Goal: Task Accomplishment & Management: Use online tool/utility

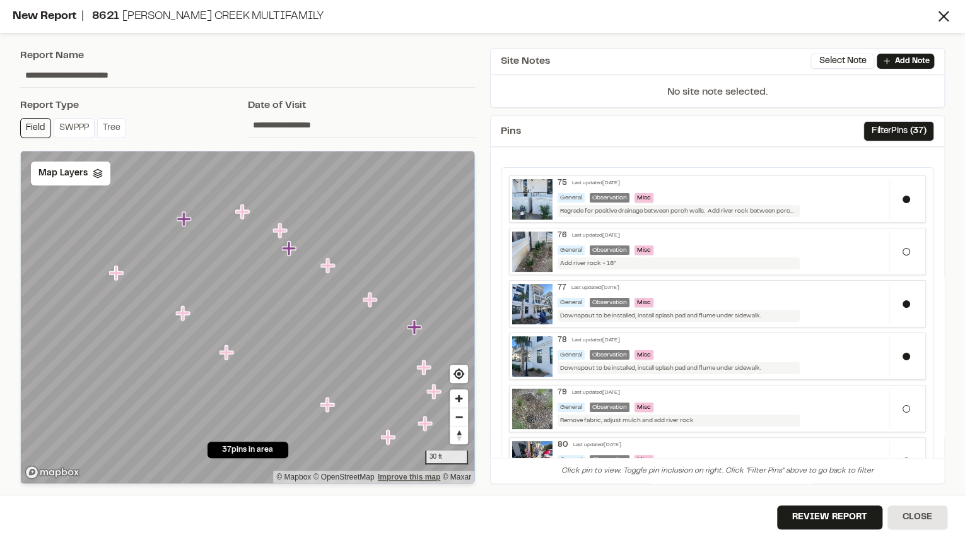
click at [389, 474] on div "30 ft © Mapbox © OpenStreetMap Improve this map © Maxar" at bounding box center [248, 317] width 454 height 332
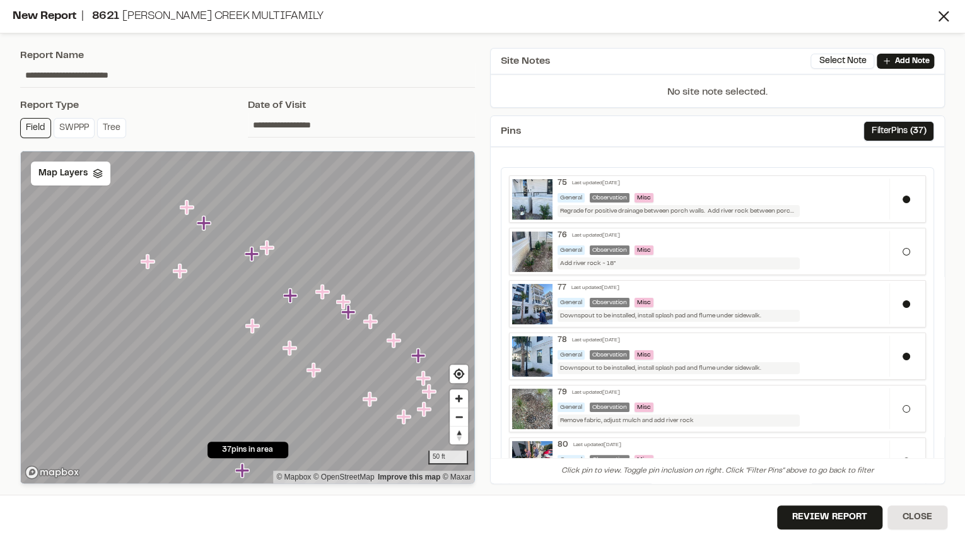
click at [187, 207] on icon "Map marker" at bounding box center [187, 207] width 14 height 14
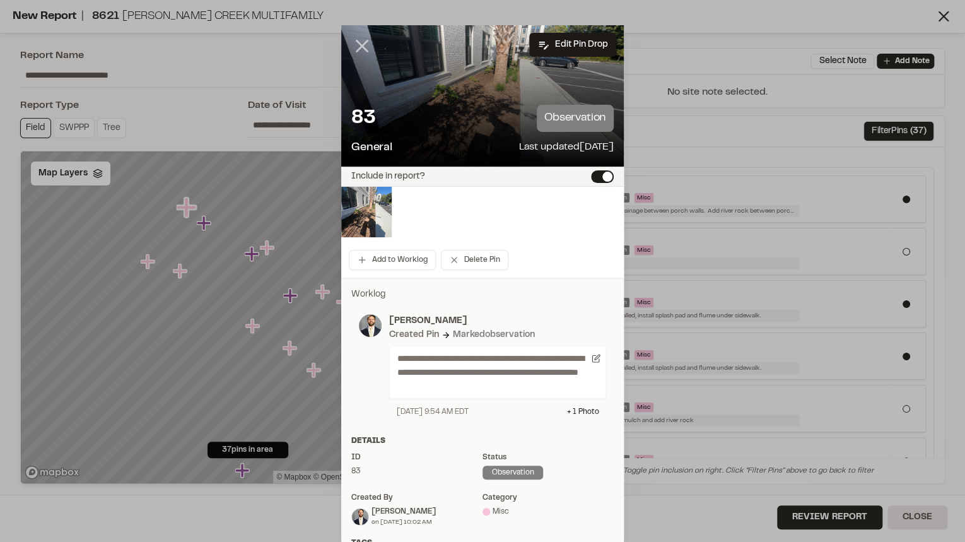
click at [356, 50] on icon at bounding box center [361, 45] width 21 height 21
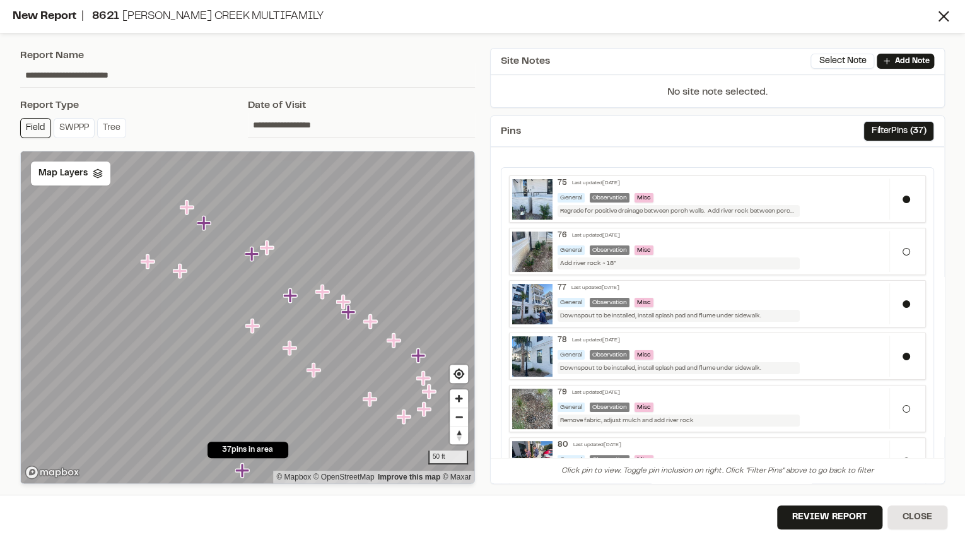
click at [206, 223] on icon "Map marker" at bounding box center [204, 223] width 14 height 14
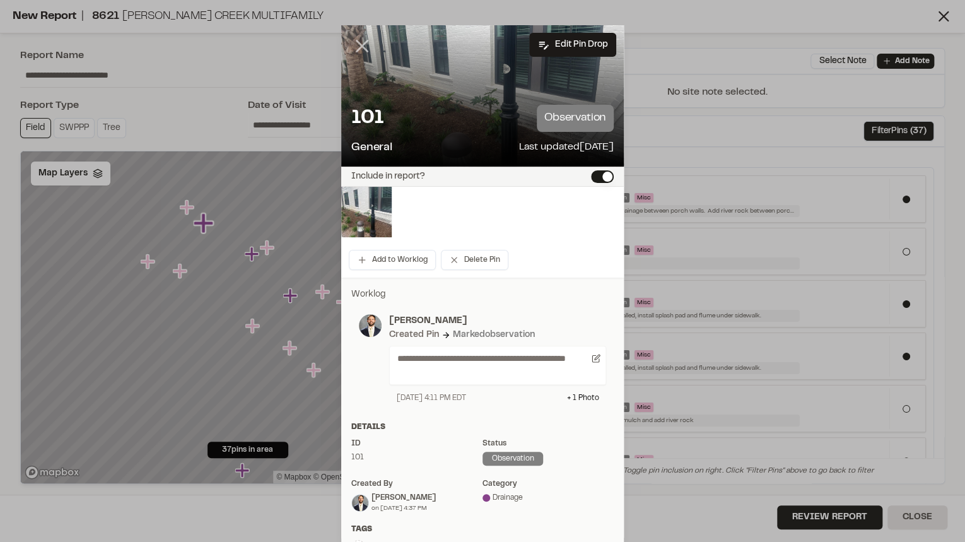
click at [358, 40] on icon at bounding box center [361, 45] width 21 height 21
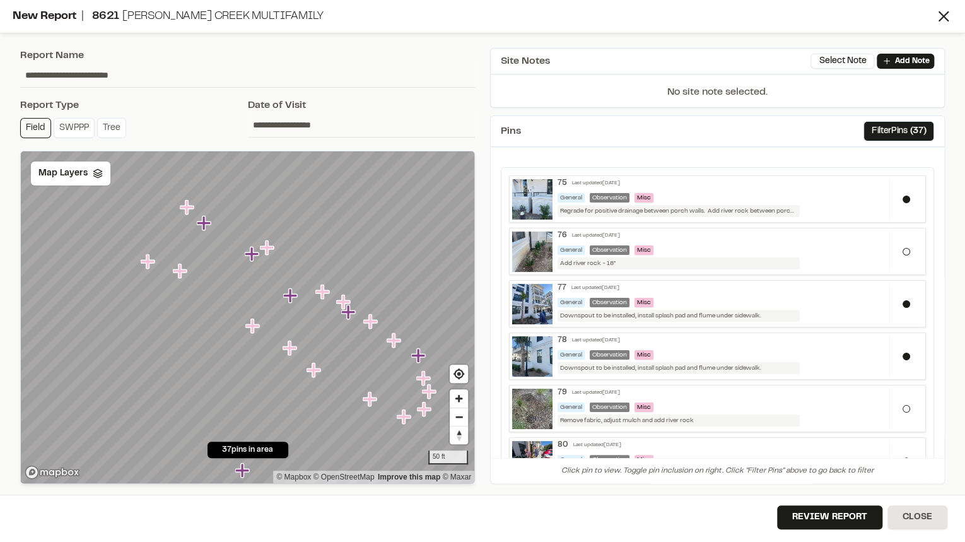
click at [267, 249] on icon "Map marker" at bounding box center [267, 247] width 14 height 14
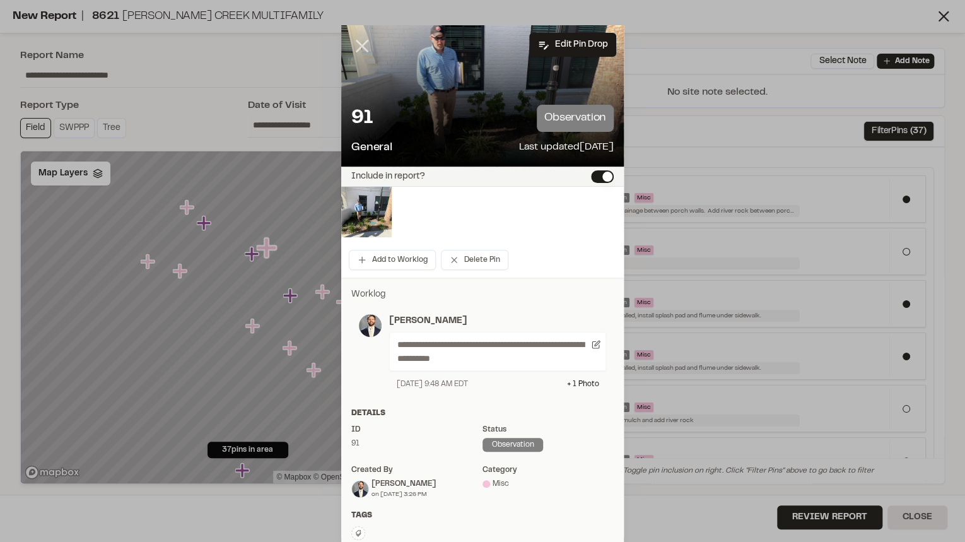
click at [360, 42] on icon at bounding box center [361, 45] width 21 height 21
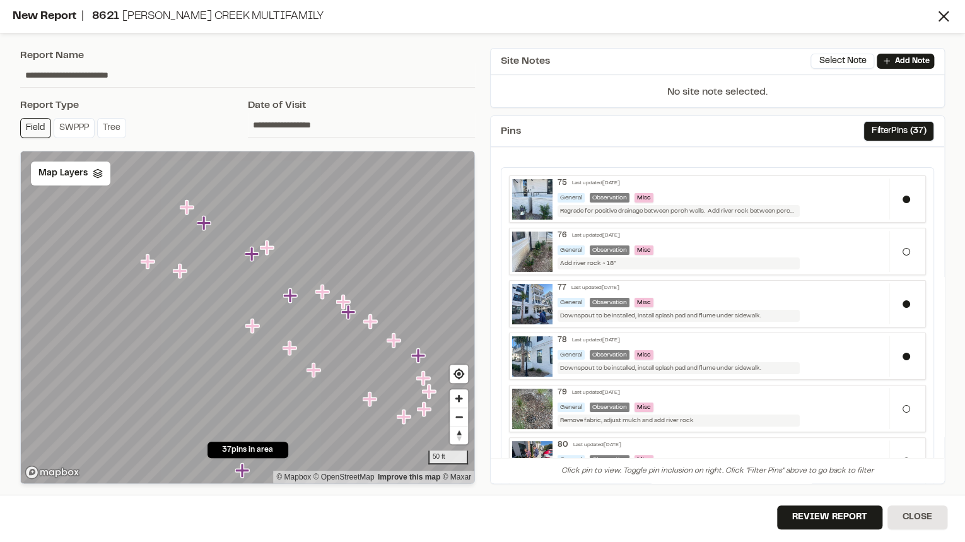
click at [247, 256] on icon "Map marker" at bounding box center [253, 254] width 16 height 16
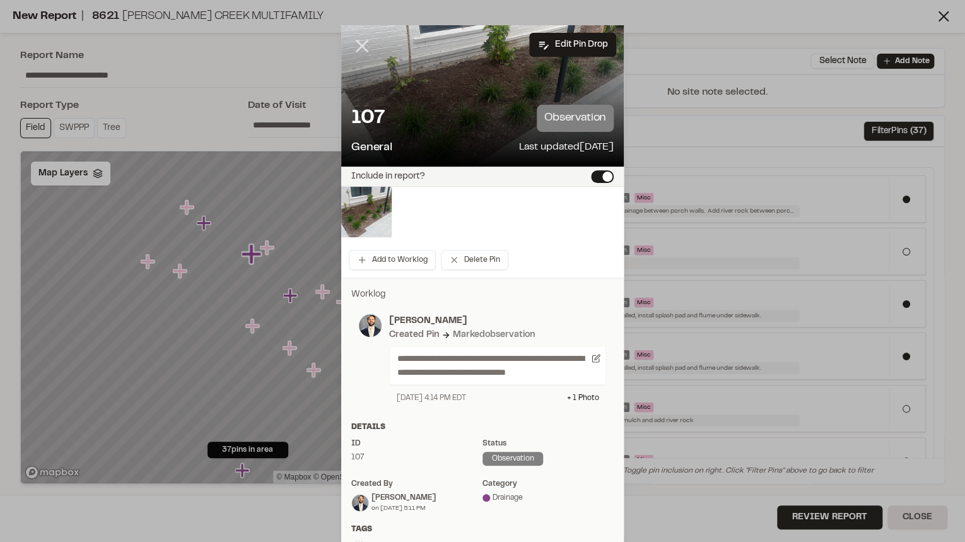
click at [358, 46] on line at bounding box center [362, 46] width 11 height 11
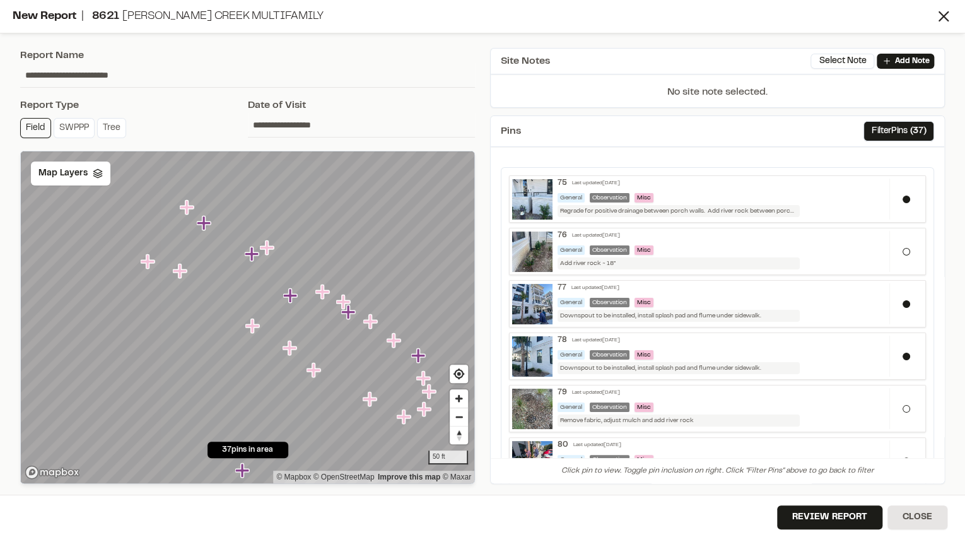
click at [418, 358] on icon "Map marker" at bounding box center [418, 355] width 14 height 14
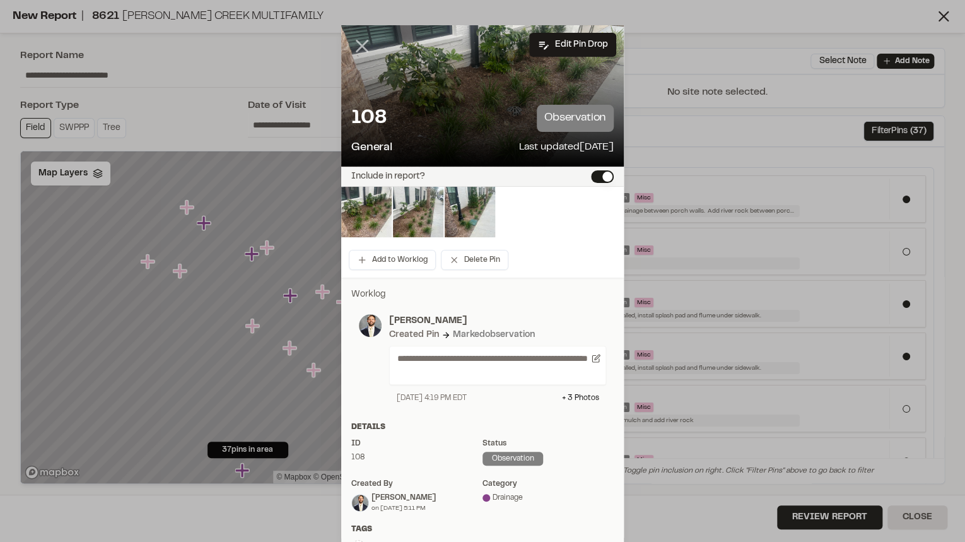
click at [355, 47] on icon at bounding box center [361, 45] width 21 height 21
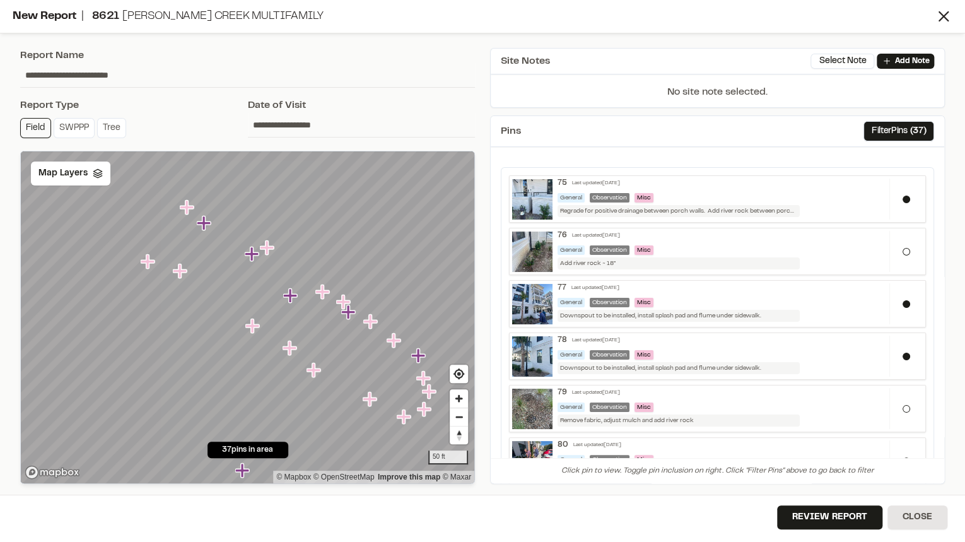
click at [394, 341] on icon "Map marker" at bounding box center [394, 340] width 14 height 14
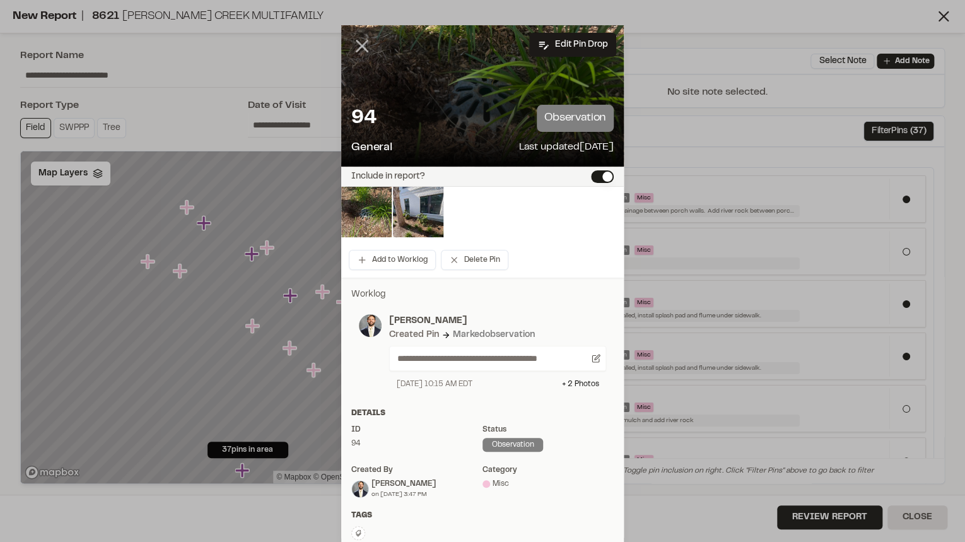
click at [359, 38] on icon at bounding box center [361, 45] width 21 height 21
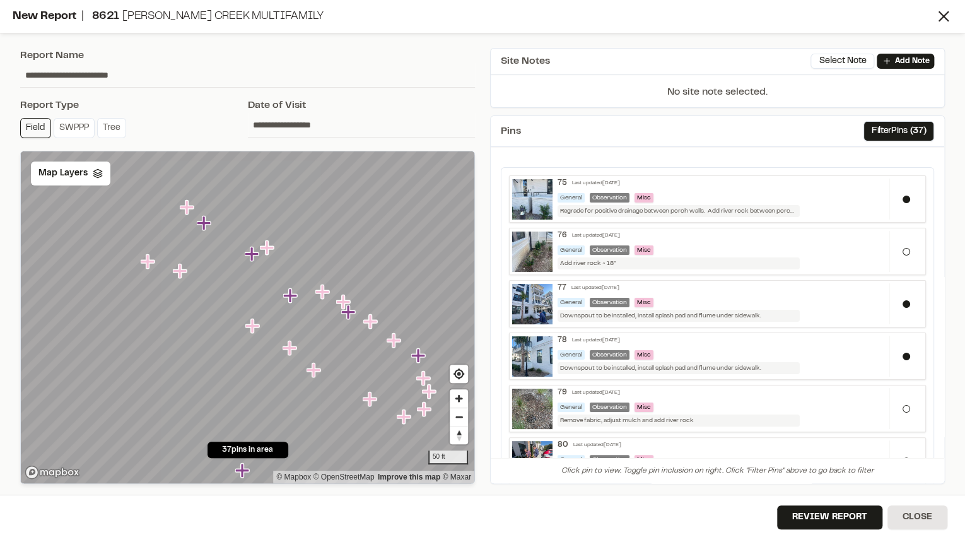
click at [378, 324] on icon "Map marker" at bounding box center [371, 322] width 16 height 16
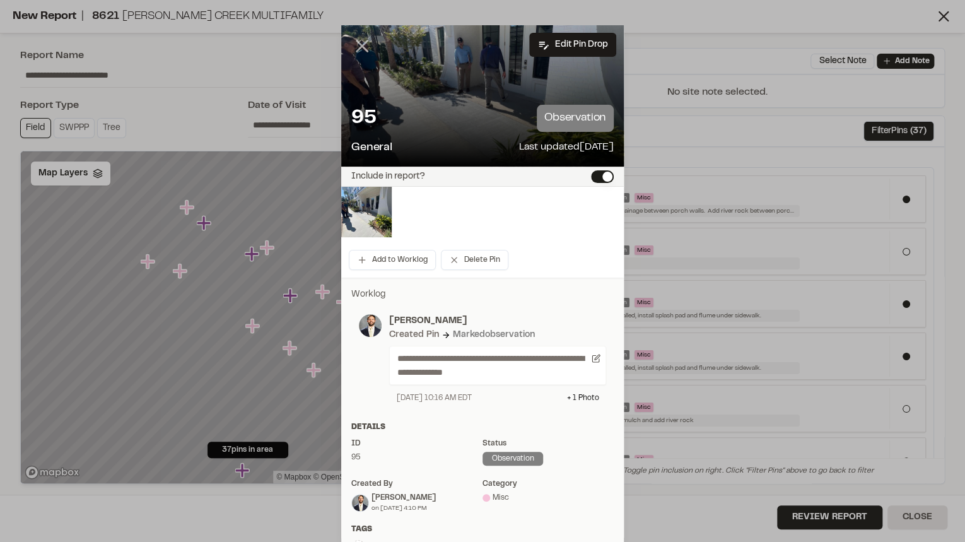
click at [357, 48] on line at bounding box center [362, 46] width 11 height 11
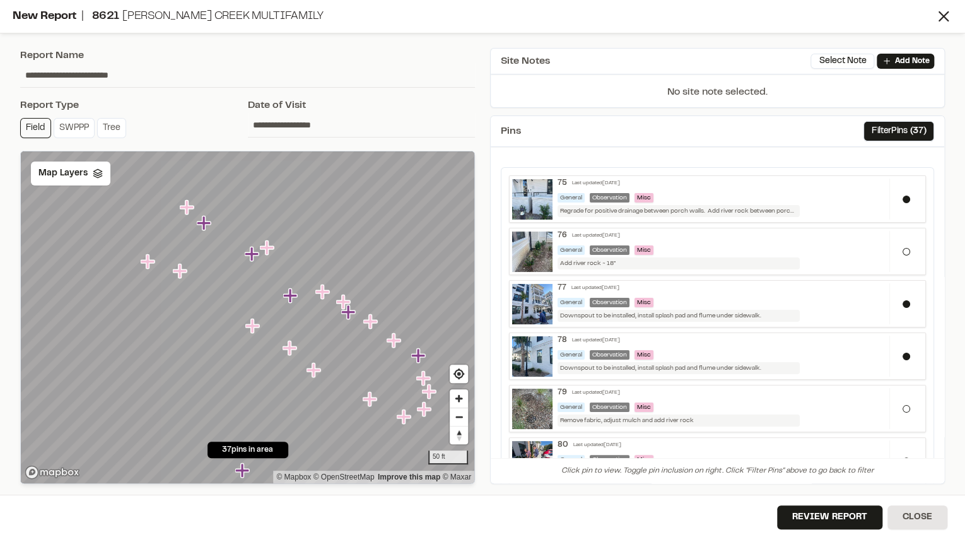
click at [350, 310] on icon "Map marker" at bounding box center [348, 312] width 14 height 14
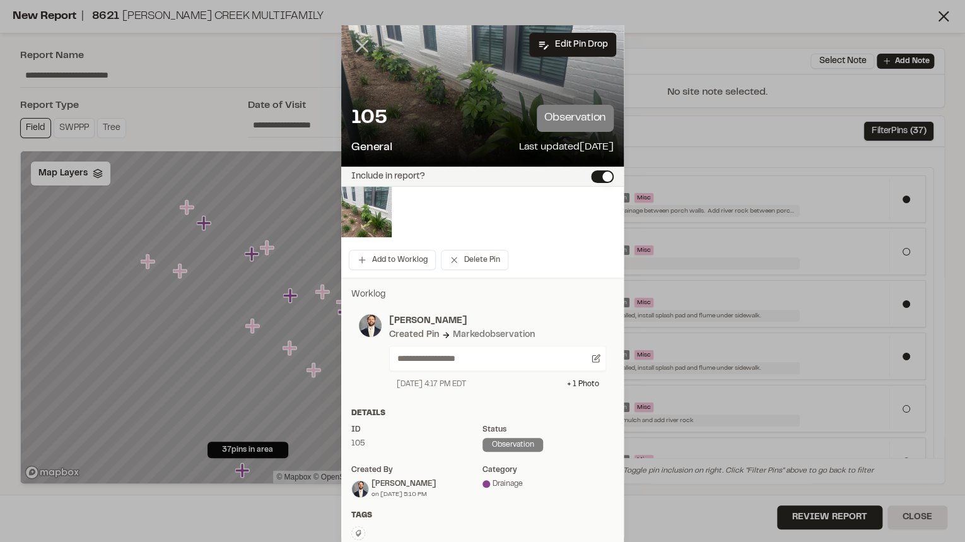
click at [353, 39] on icon at bounding box center [361, 45] width 21 height 21
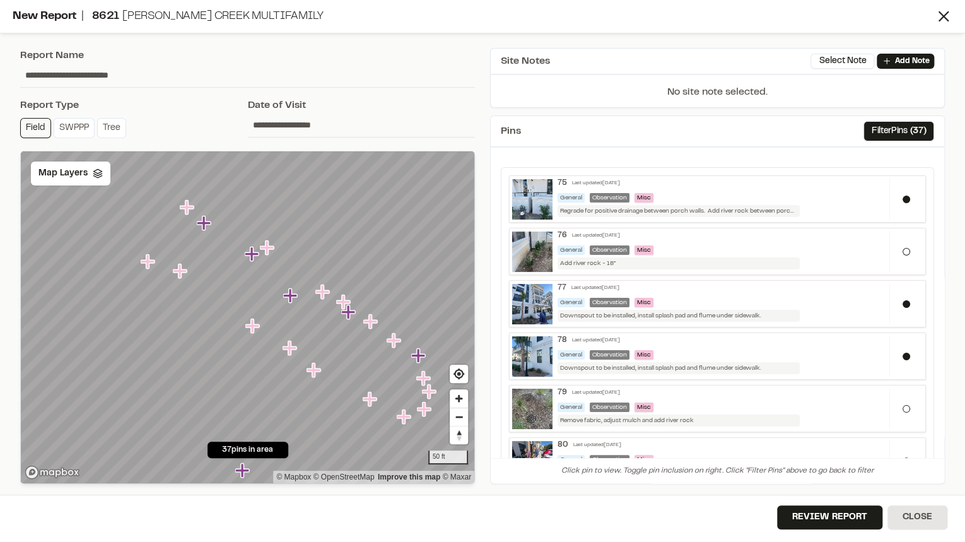
click at [369, 315] on icon "Map marker" at bounding box center [370, 321] width 14 height 14
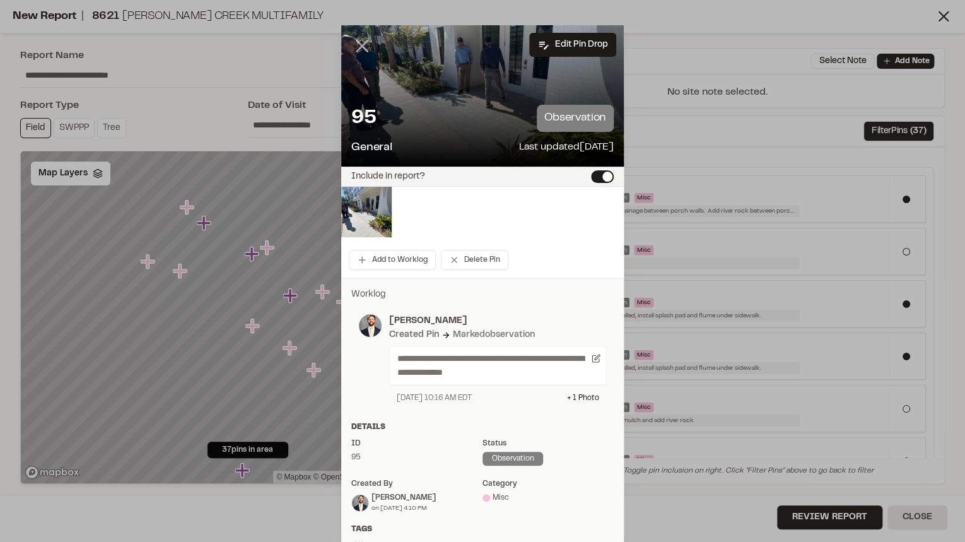
click at [358, 49] on icon at bounding box center [361, 45] width 21 height 21
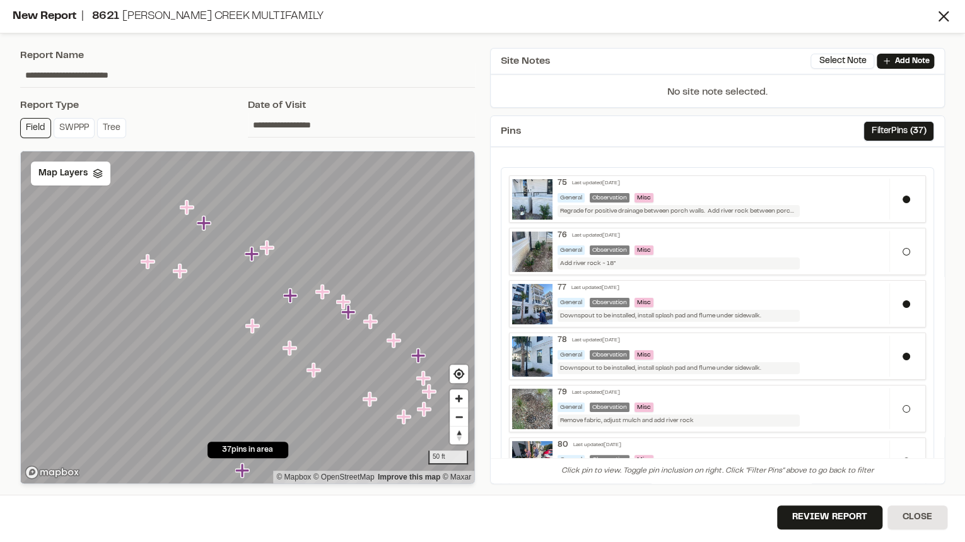
click at [409, 413] on icon "Map marker" at bounding box center [405, 417] width 16 height 16
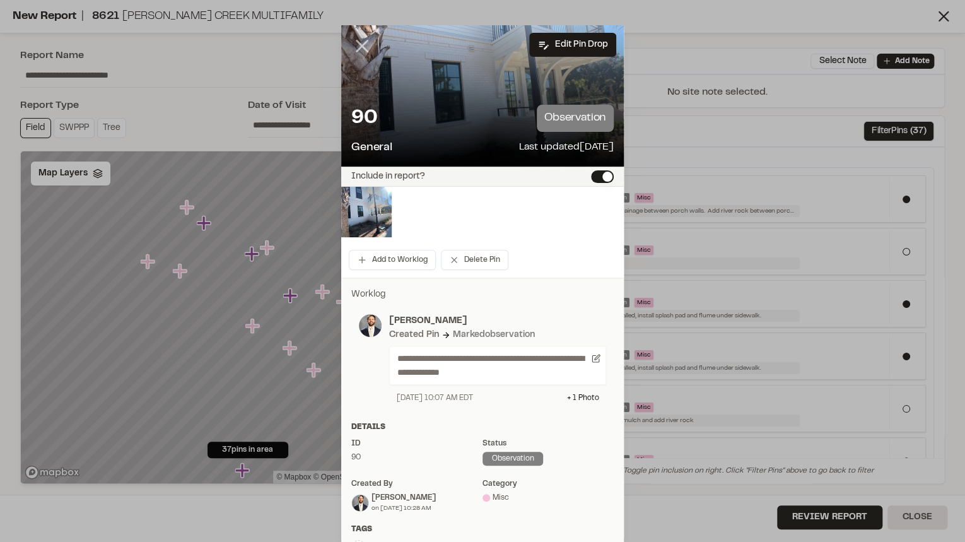
click at [362, 40] on icon at bounding box center [361, 45] width 21 height 21
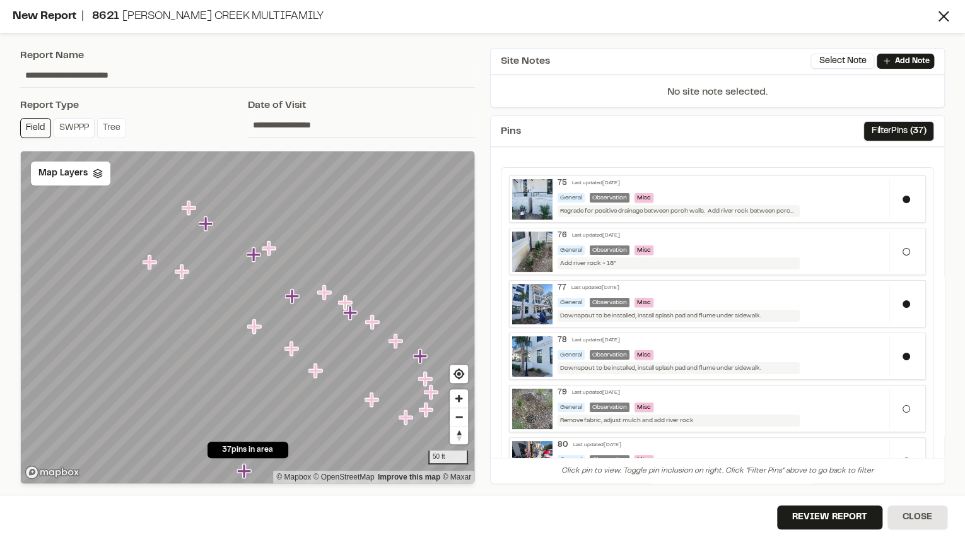
click at [151, 263] on icon "Map marker" at bounding box center [150, 262] width 14 height 14
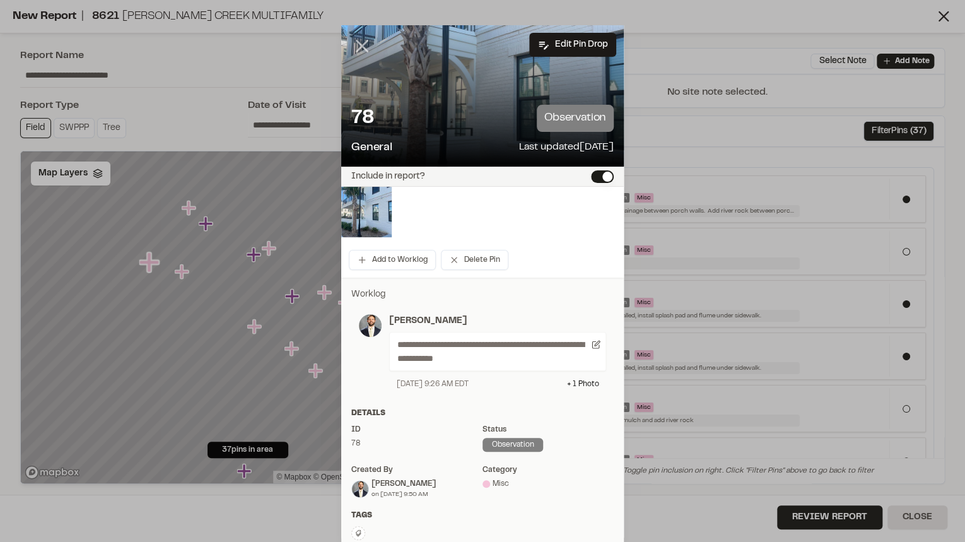
click at [353, 36] on icon at bounding box center [361, 45] width 21 height 21
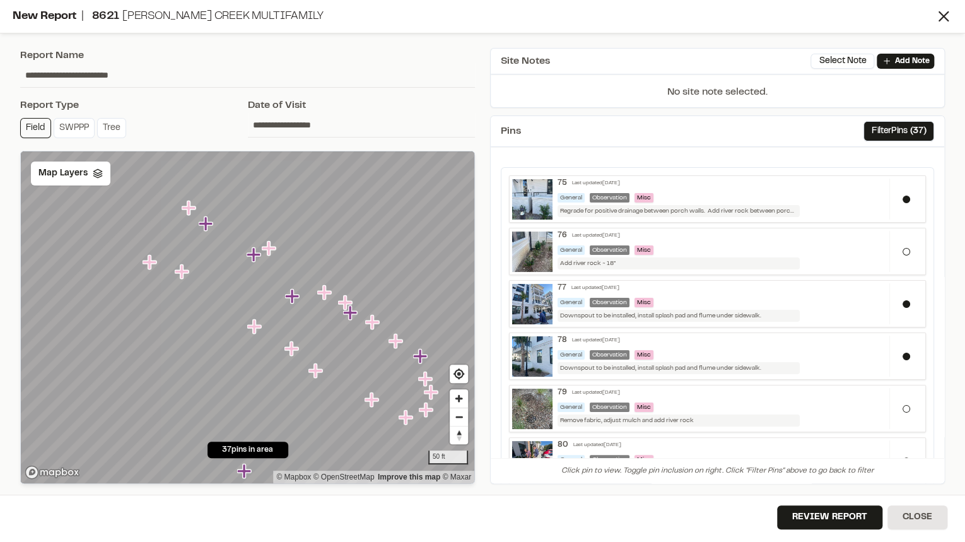
click at [187, 208] on icon "Map marker" at bounding box center [189, 208] width 14 height 14
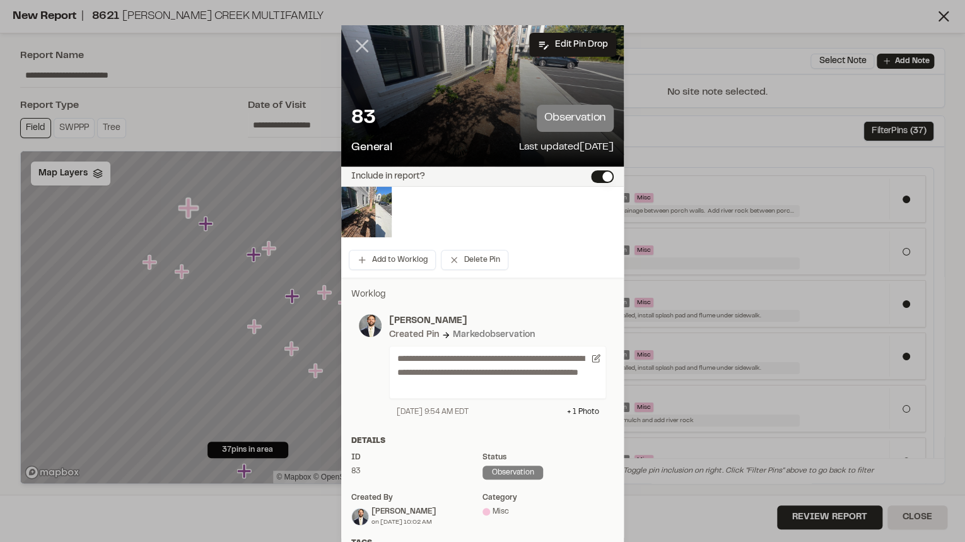
click at [363, 42] on line at bounding box center [362, 46] width 11 height 11
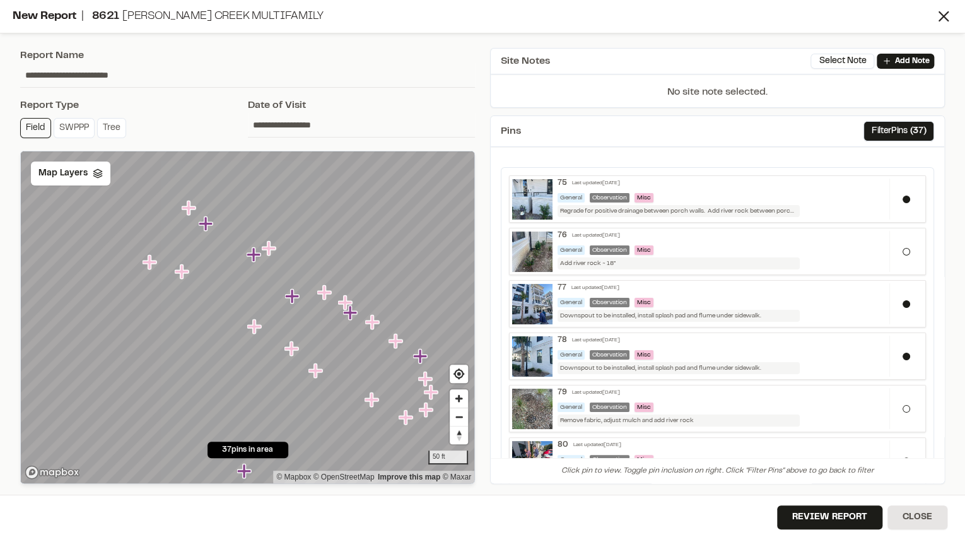
click at [263, 151] on div at bounding box center [248, 151] width 454 height 0
click at [328, 298] on icon "Map marker" at bounding box center [325, 293] width 16 height 16
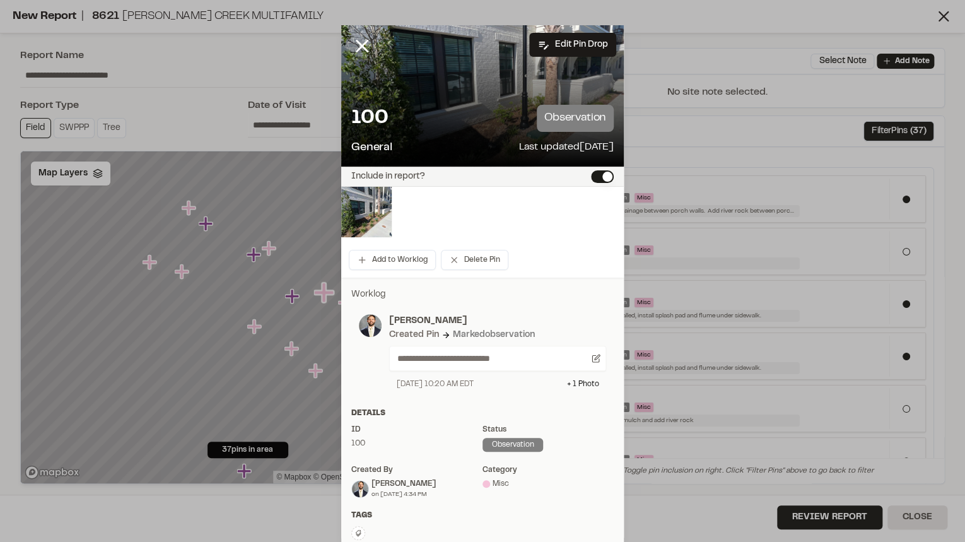
click at [356, 50] on icon at bounding box center [361, 45] width 21 height 21
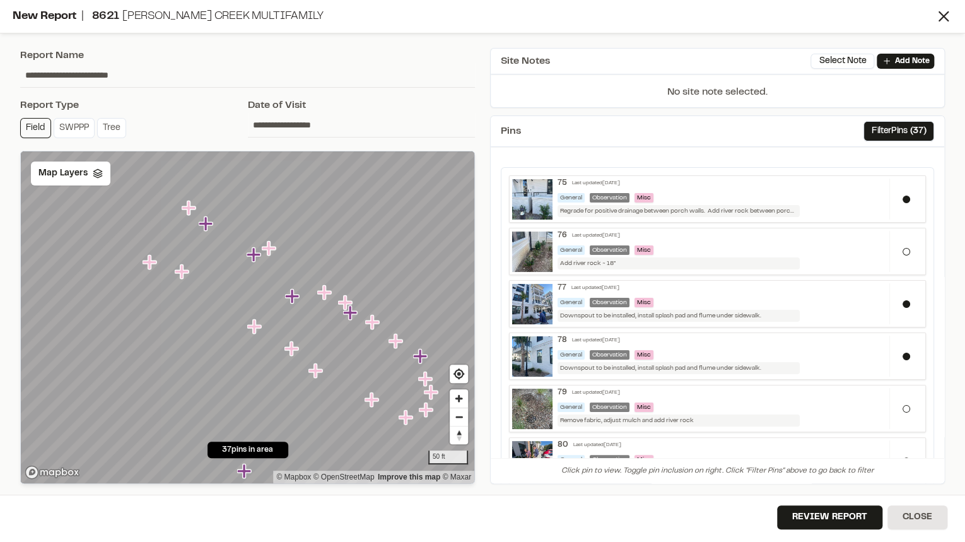
click at [347, 303] on icon "Map marker" at bounding box center [345, 302] width 14 height 14
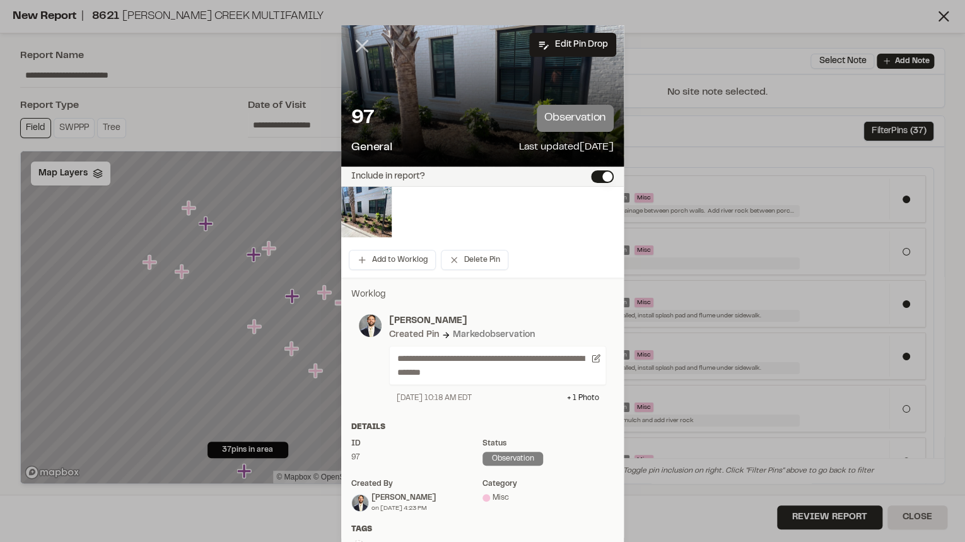
click at [357, 48] on icon at bounding box center [361, 45] width 21 height 21
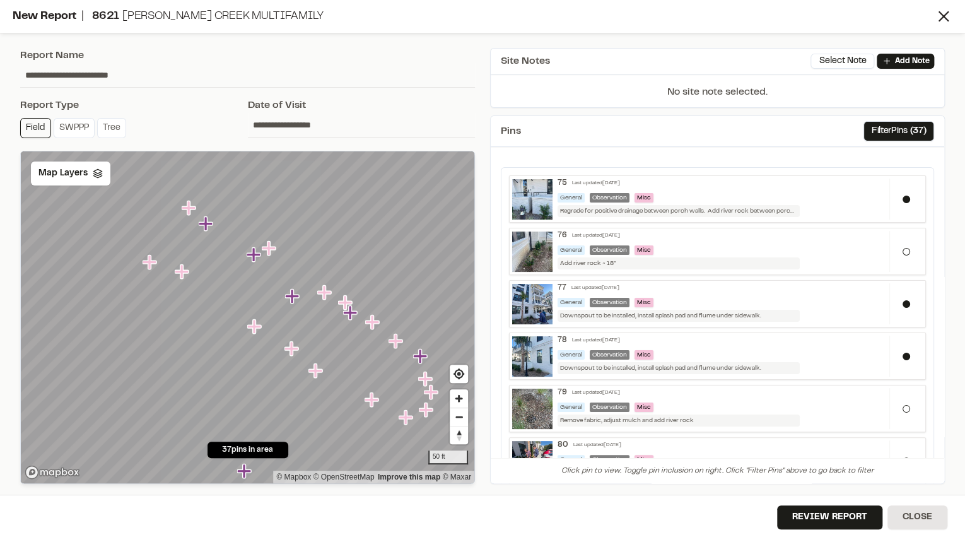
click at [350, 313] on icon "Map marker" at bounding box center [350, 312] width 14 height 14
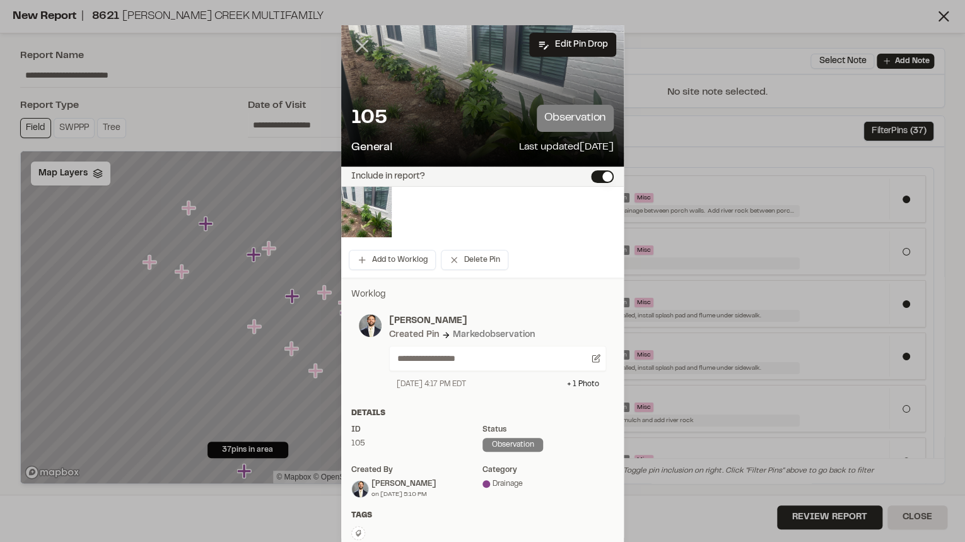
click at [358, 47] on line at bounding box center [362, 46] width 11 height 11
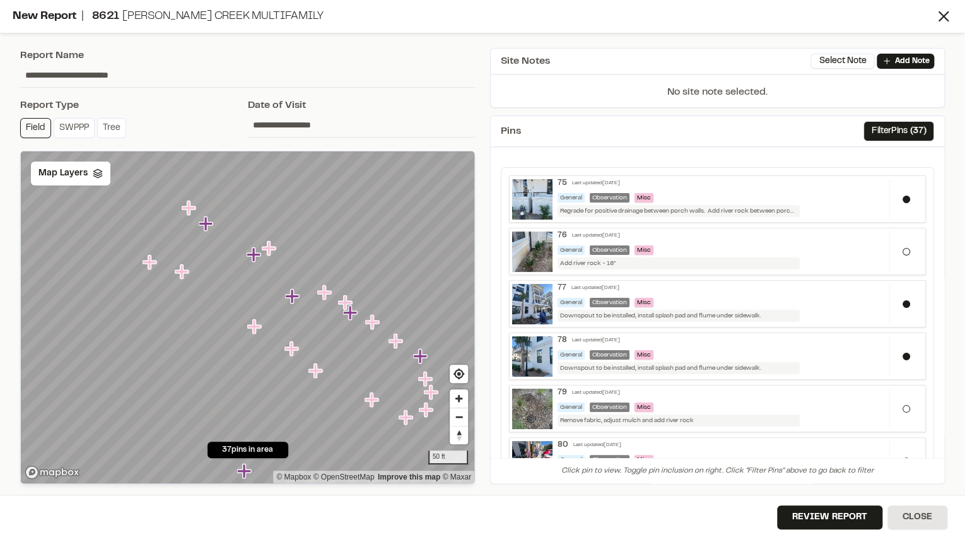
click at [293, 295] on icon "Map marker" at bounding box center [292, 296] width 14 height 14
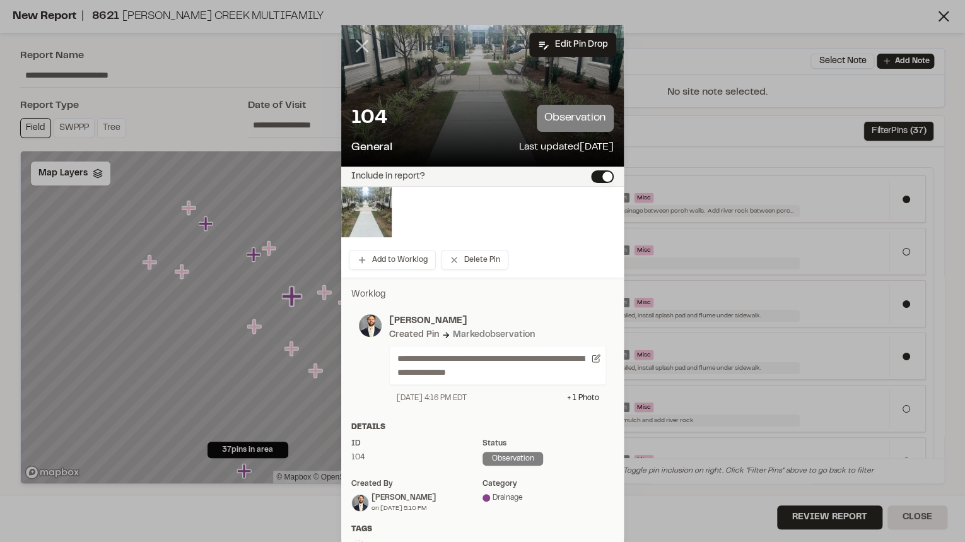
click at [355, 38] on icon at bounding box center [361, 45] width 21 height 21
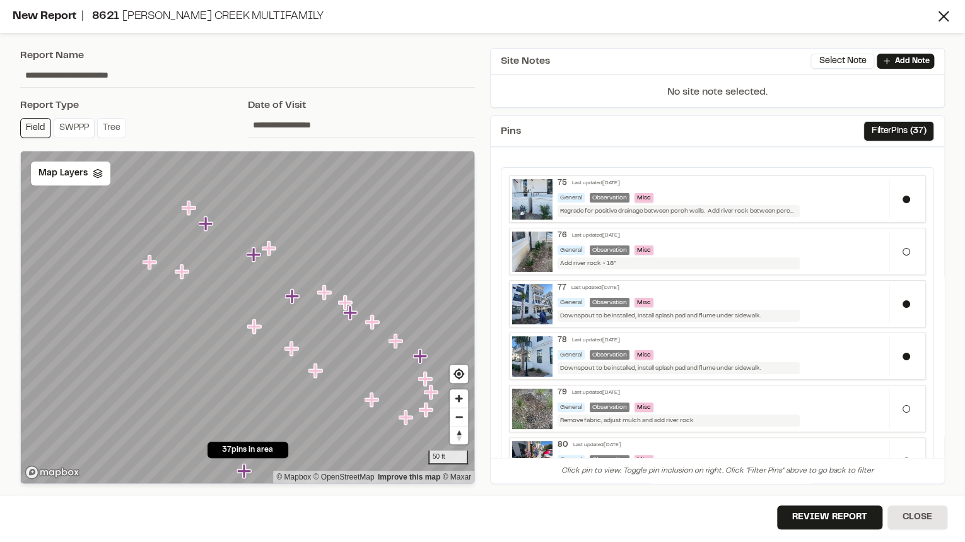
click at [272, 241] on icon "Map marker" at bounding box center [270, 248] width 16 height 16
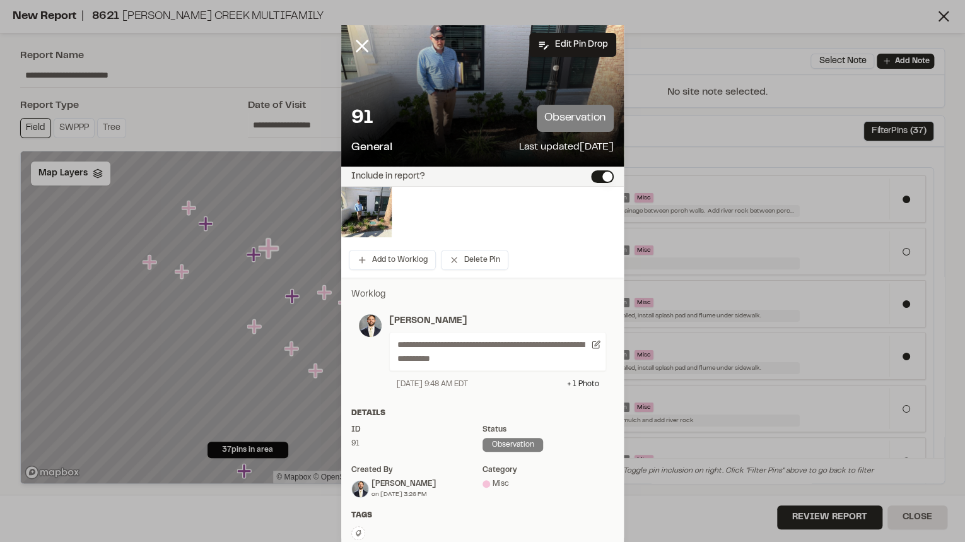
click at [357, 42] on line at bounding box center [362, 46] width 11 height 11
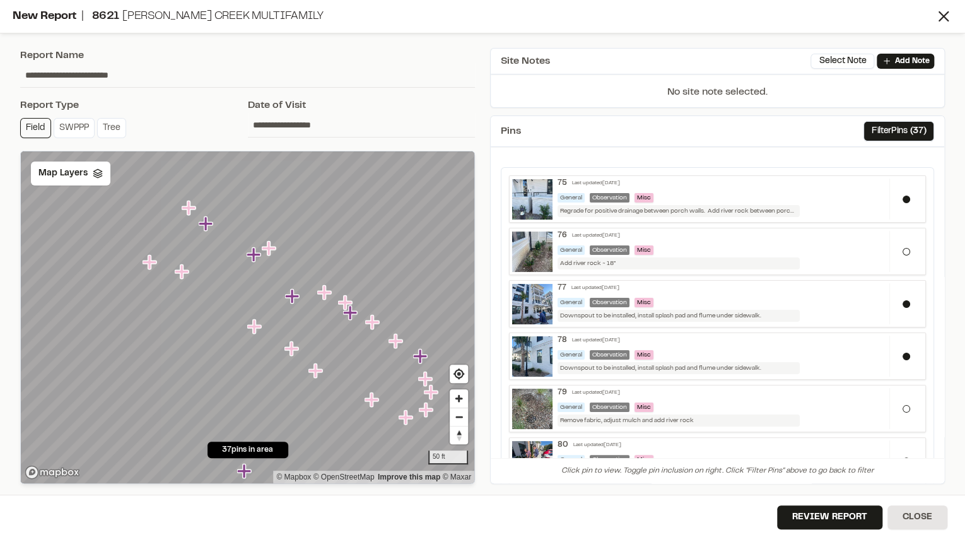
click at [348, 305] on icon "Map marker" at bounding box center [351, 313] width 16 height 16
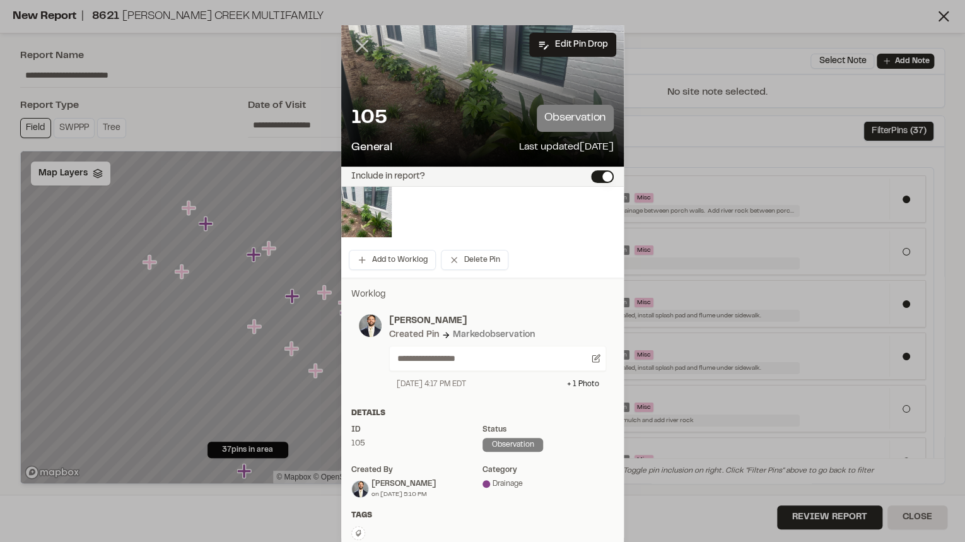
click at [353, 48] on icon at bounding box center [361, 45] width 21 height 21
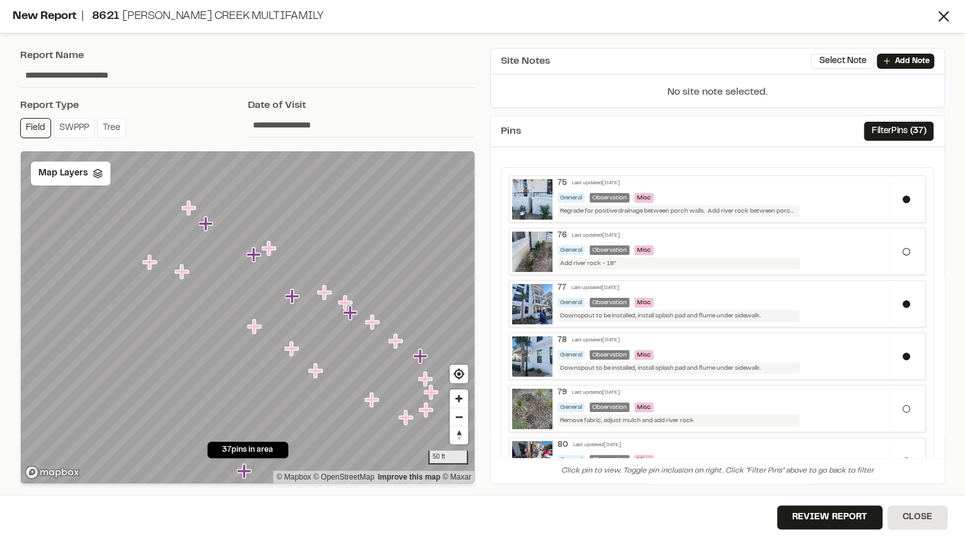
click at [346, 300] on icon "Map marker" at bounding box center [345, 302] width 14 height 14
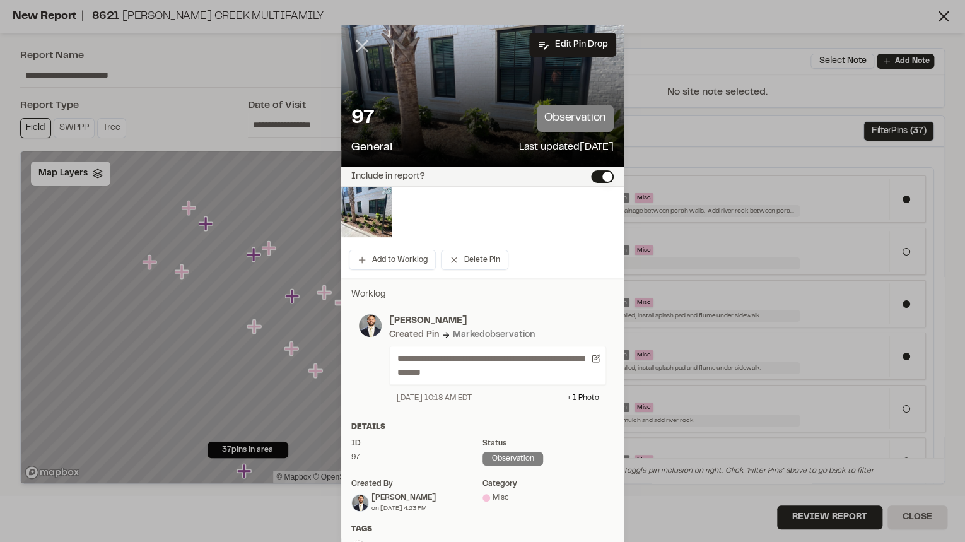
click at [363, 43] on icon at bounding box center [361, 45] width 21 height 21
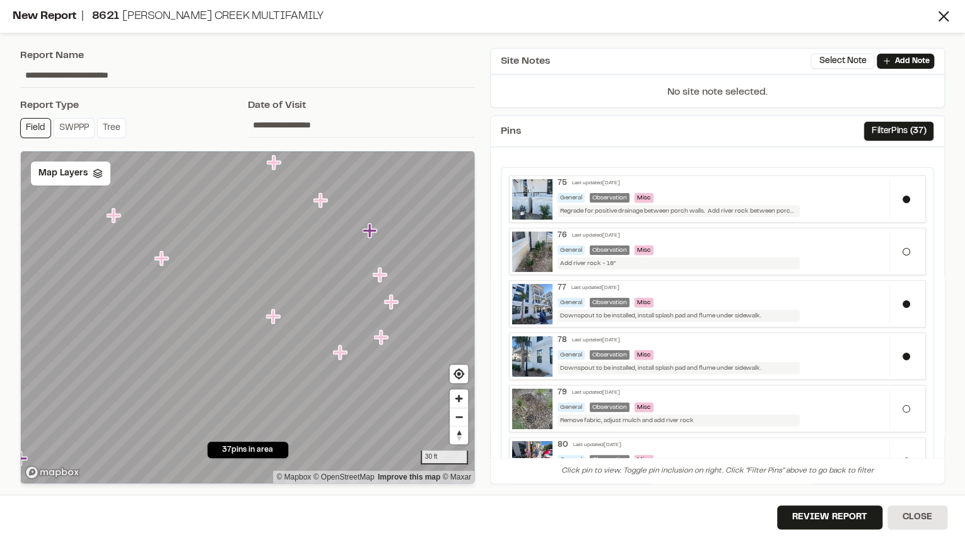
click at [393, 303] on icon "Map marker" at bounding box center [391, 302] width 14 height 14
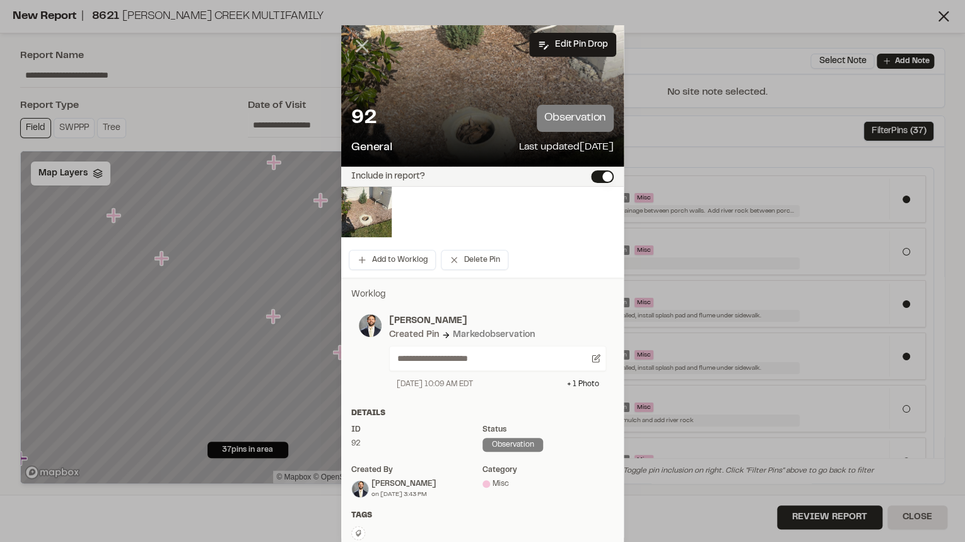
click at [363, 36] on icon at bounding box center [361, 45] width 21 height 21
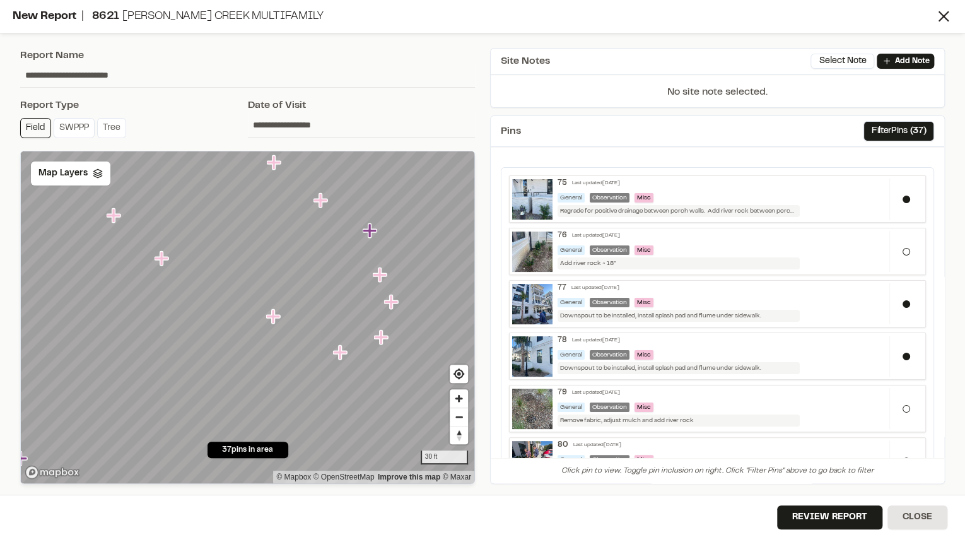
click at [379, 275] on icon "Map marker" at bounding box center [380, 275] width 14 height 14
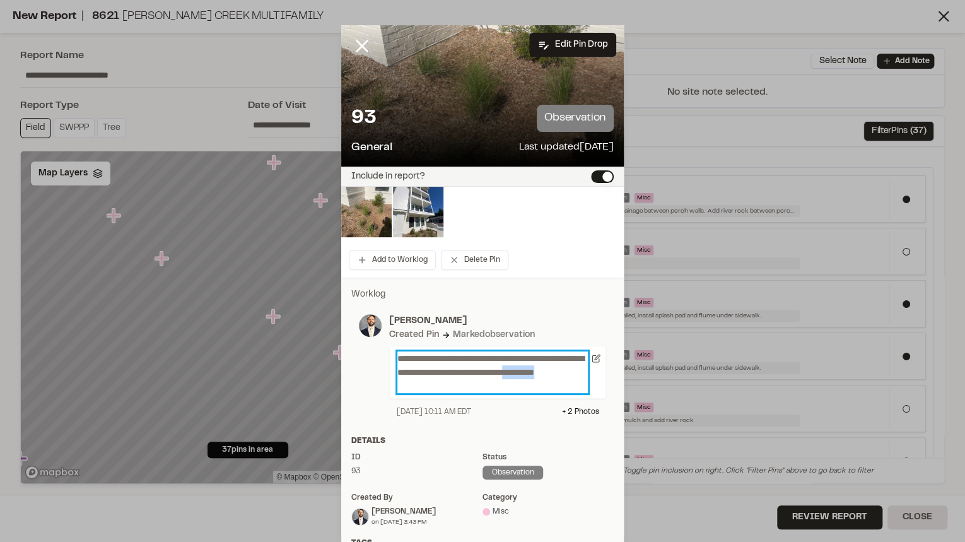
drag, startPoint x: 476, startPoint y: 386, endPoint x: 432, endPoint y: 386, distance: 43.5
click at [432, 386] on p "**********" at bounding box center [493, 372] width 191 height 42
drag, startPoint x: 486, startPoint y: 386, endPoint x: 374, endPoint y: 375, distance: 112.9
click at [374, 375] on div "**********" at bounding box center [482, 365] width 247 height 103
click at [477, 391] on p "**********" at bounding box center [493, 372] width 191 height 42
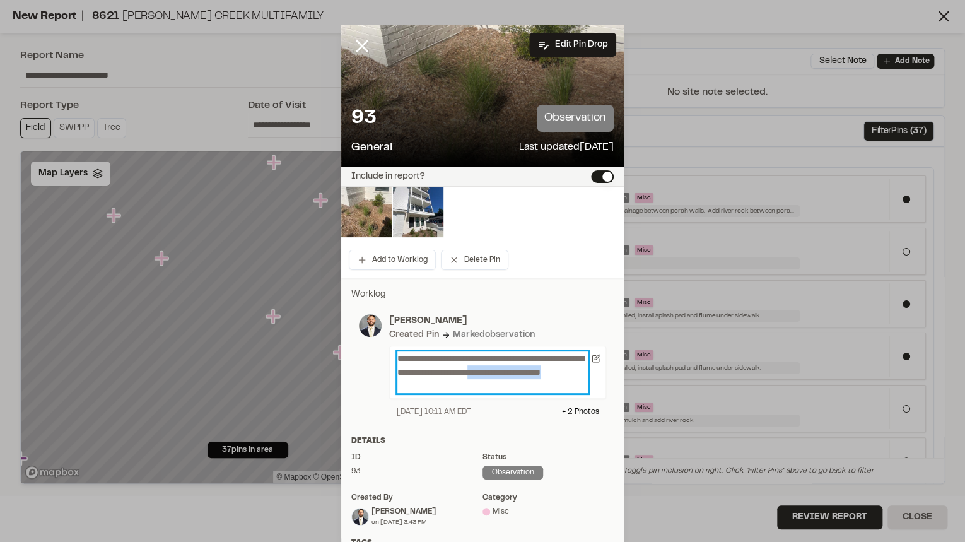
drag, startPoint x: 486, startPoint y: 385, endPoint x: 389, endPoint y: 380, distance: 97.9
click at [389, 380] on div "**********" at bounding box center [497, 372] width 217 height 53
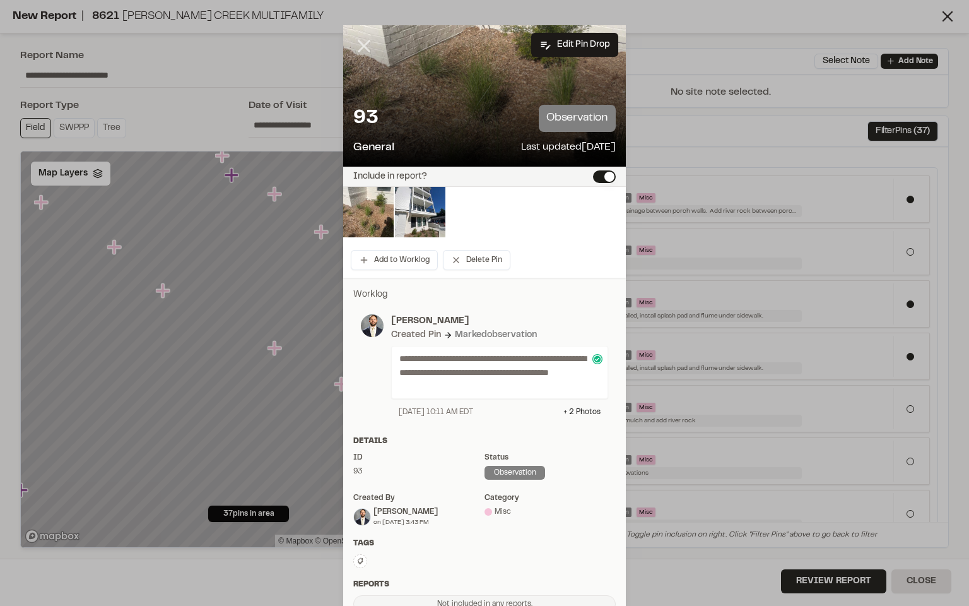
click at [361, 40] on icon at bounding box center [363, 45] width 21 height 21
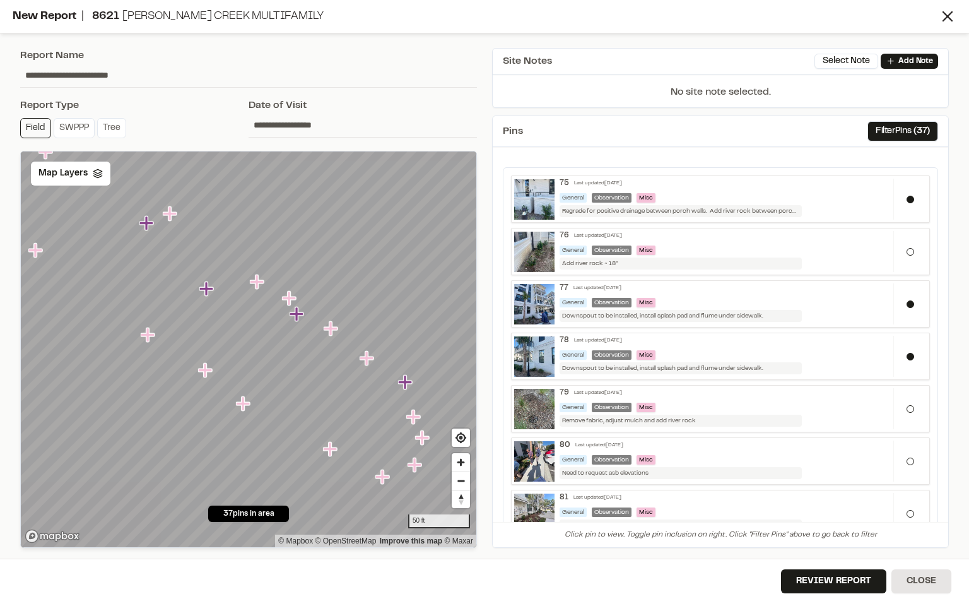
click at [257, 285] on icon "Map marker" at bounding box center [257, 281] width 14 height 14
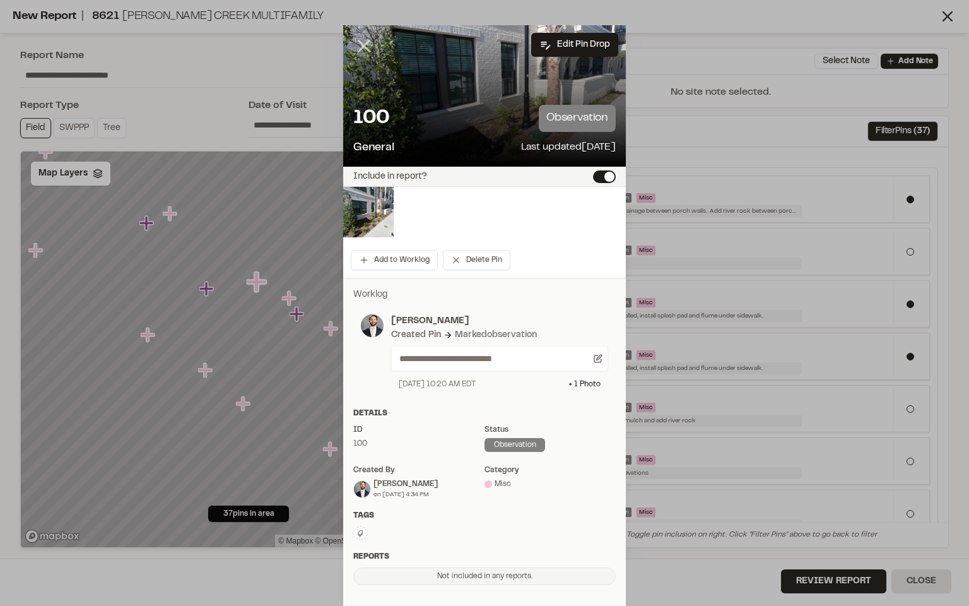
click at [359, 41] on line at bounding box center [364, 46] width 11 height 11
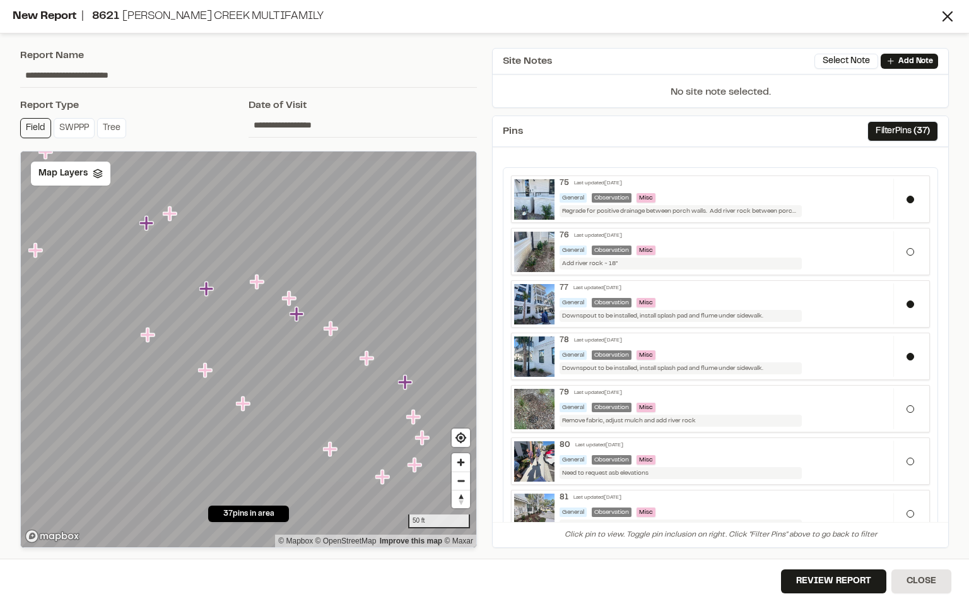
click at [290, 299] on icon "Map marker" at bounding box center [289, 298] width 14 height 14
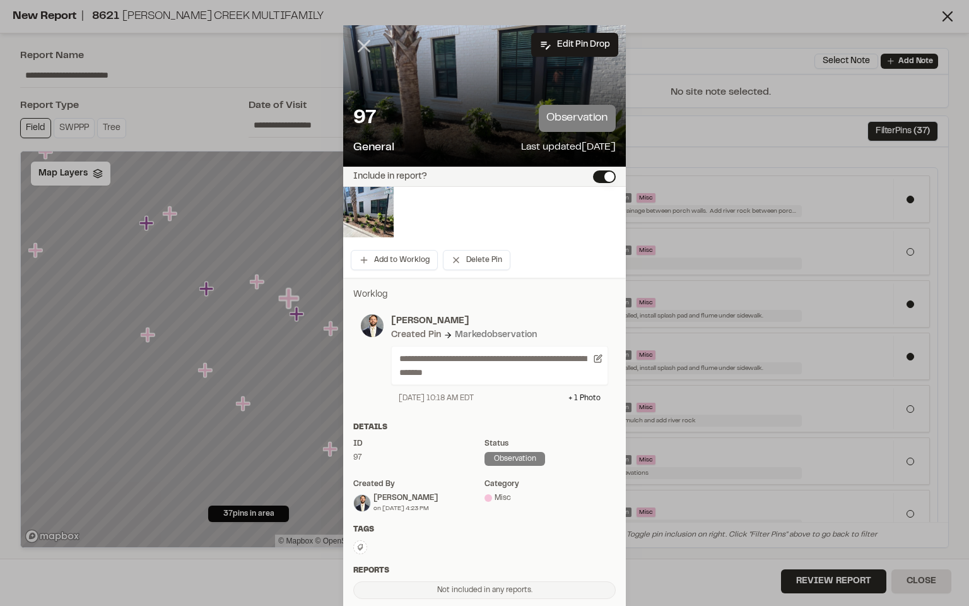
click at [361, 40] on icon at bounding box center [363, 45] width 21 height 21
